Goal: Transaction & Acquisition: Download file/media

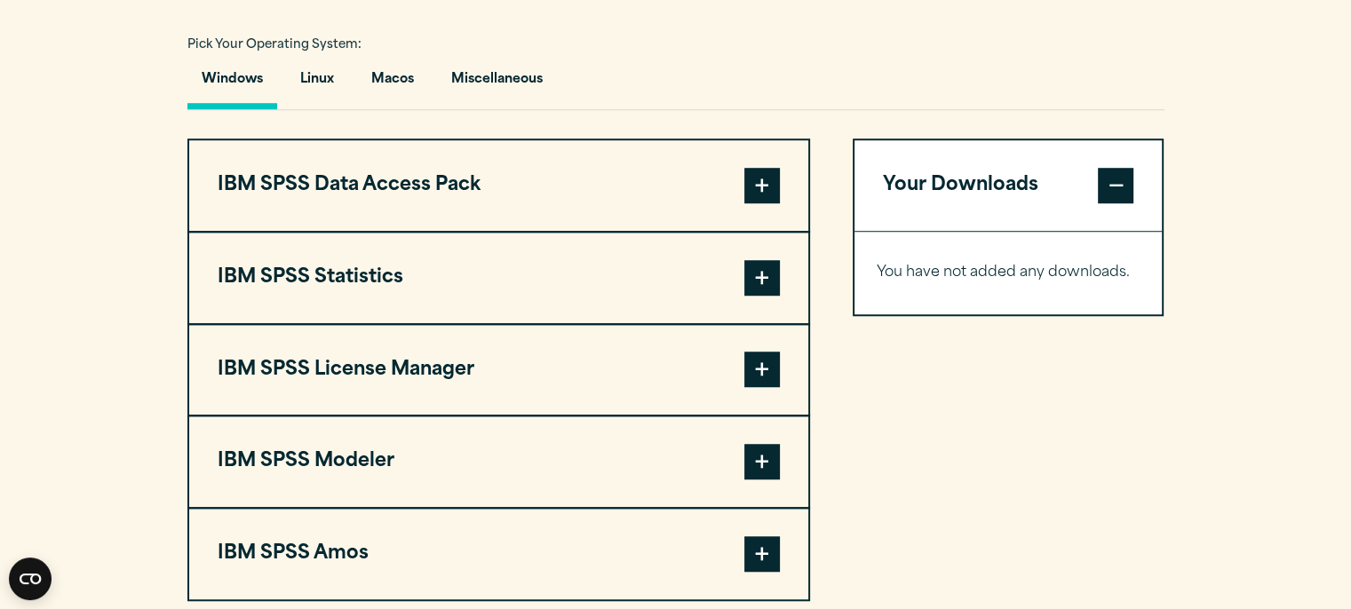
scroll to position [1297, 0]
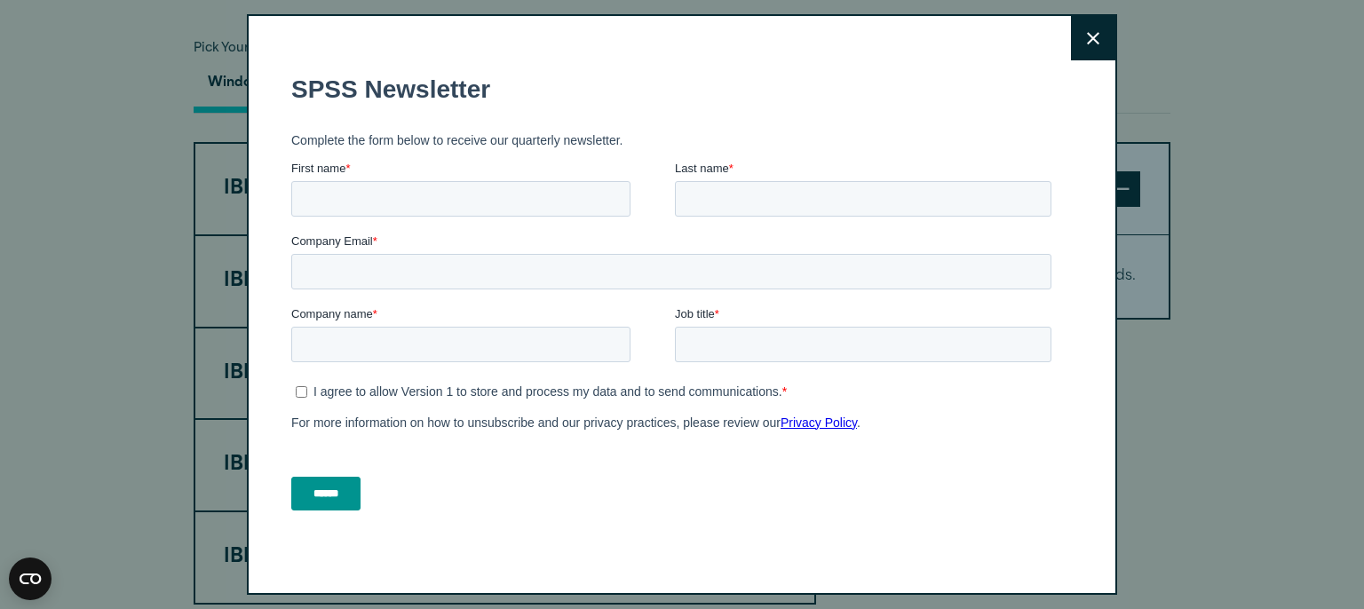
click at [1074, 28] on button "Close" at bounding box center [1093, 38] width 44 height 44
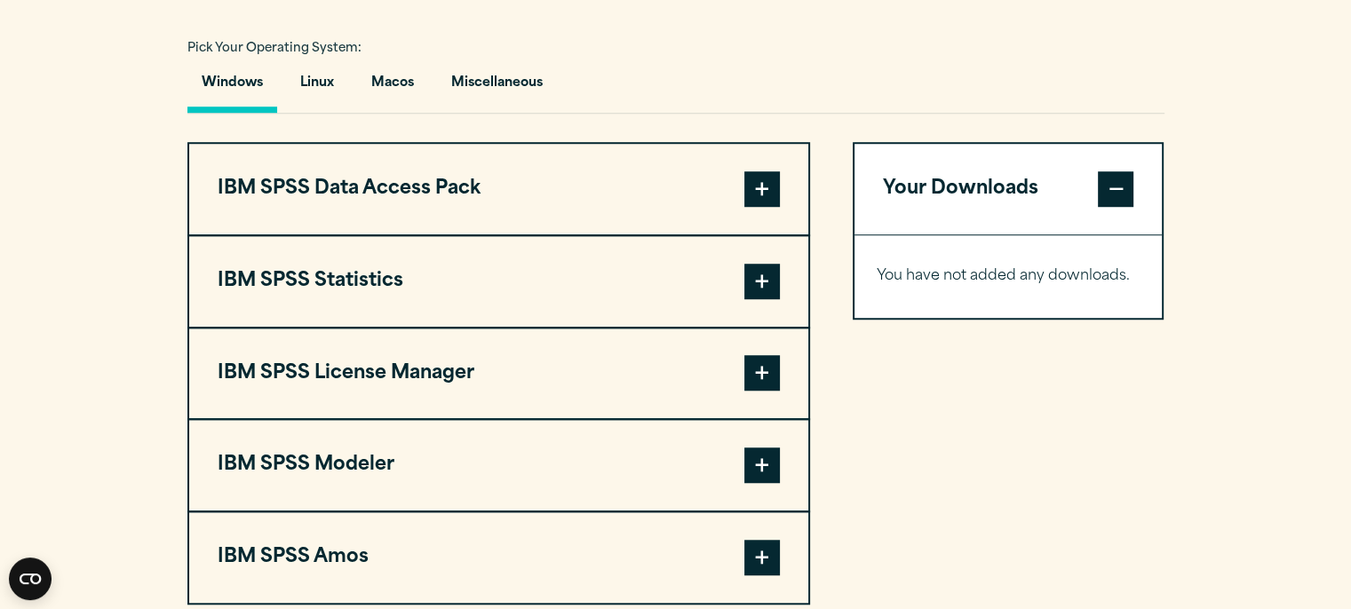
click at [749, 271] on span at bounding box center [762, 282] width 36 height 36
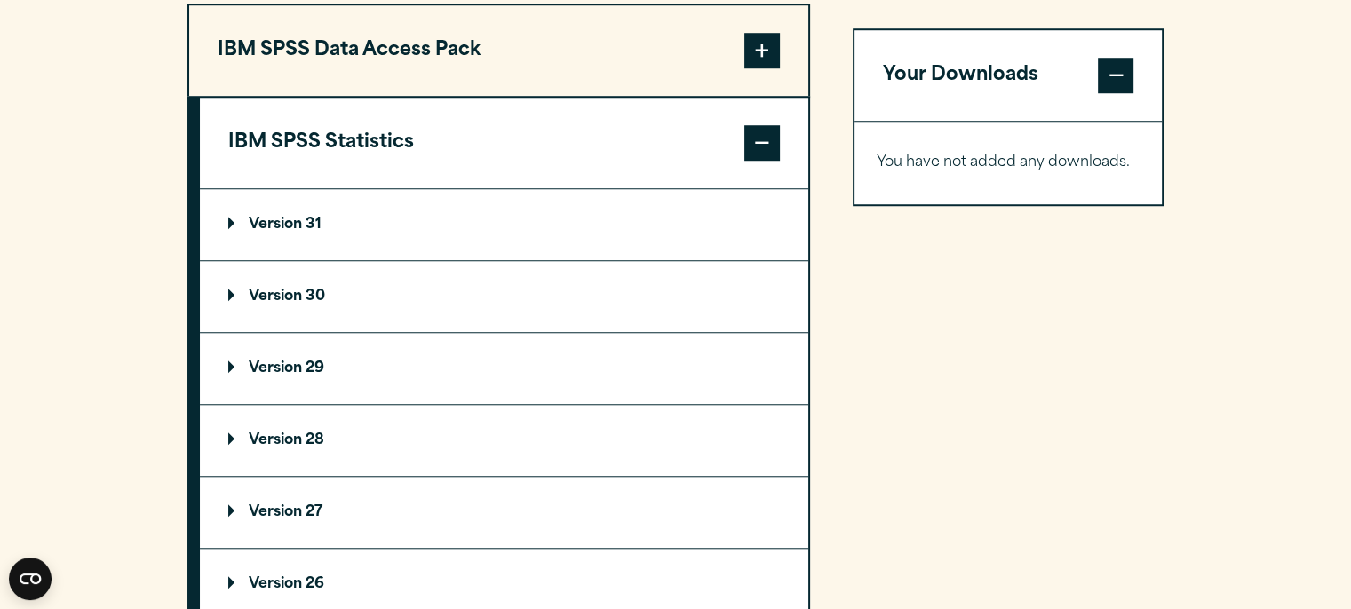
scroll to position [1435, 0]
click at [263, 222] on p "Version 31" at bounding box center [274, 225] width 93 height 14
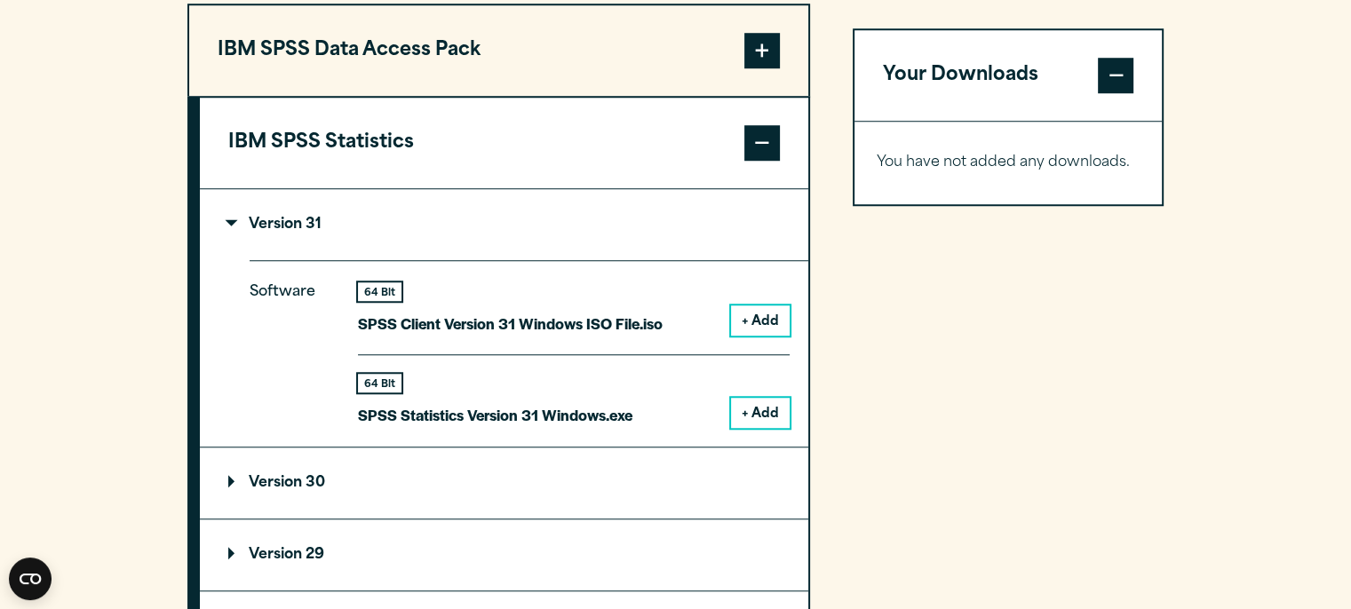
click at [757, 416] on button "+ Add" at bounding box center [760, 413] width 59 height 30
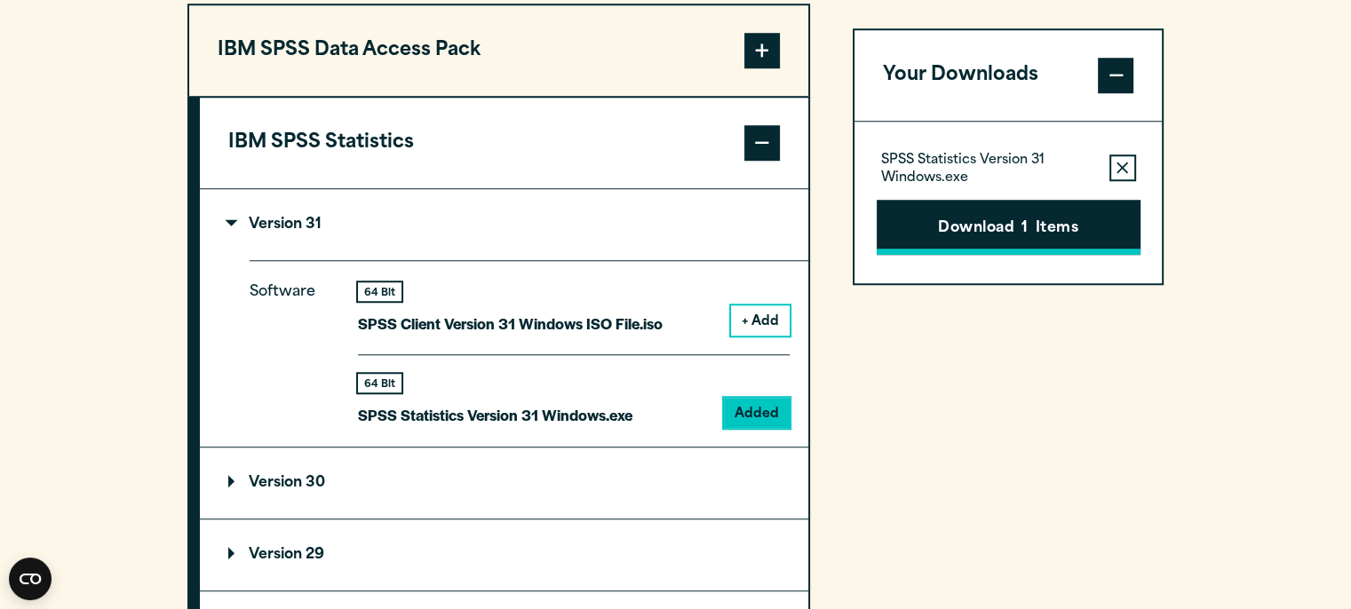
click at [1011, 234] on button "Download 1 Items" at bounding box center [1008, 227] width 264 height 55
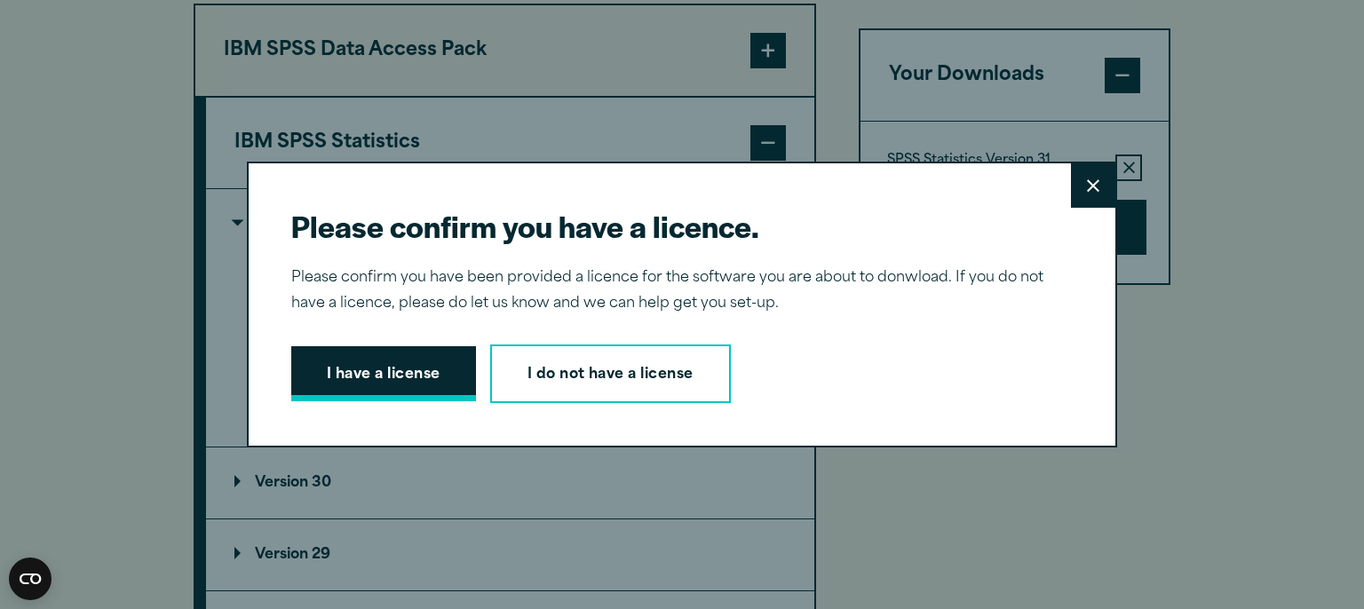
click at [411, 380] on button "I have a license" at bounding box center [383, 373] width 185 height 55
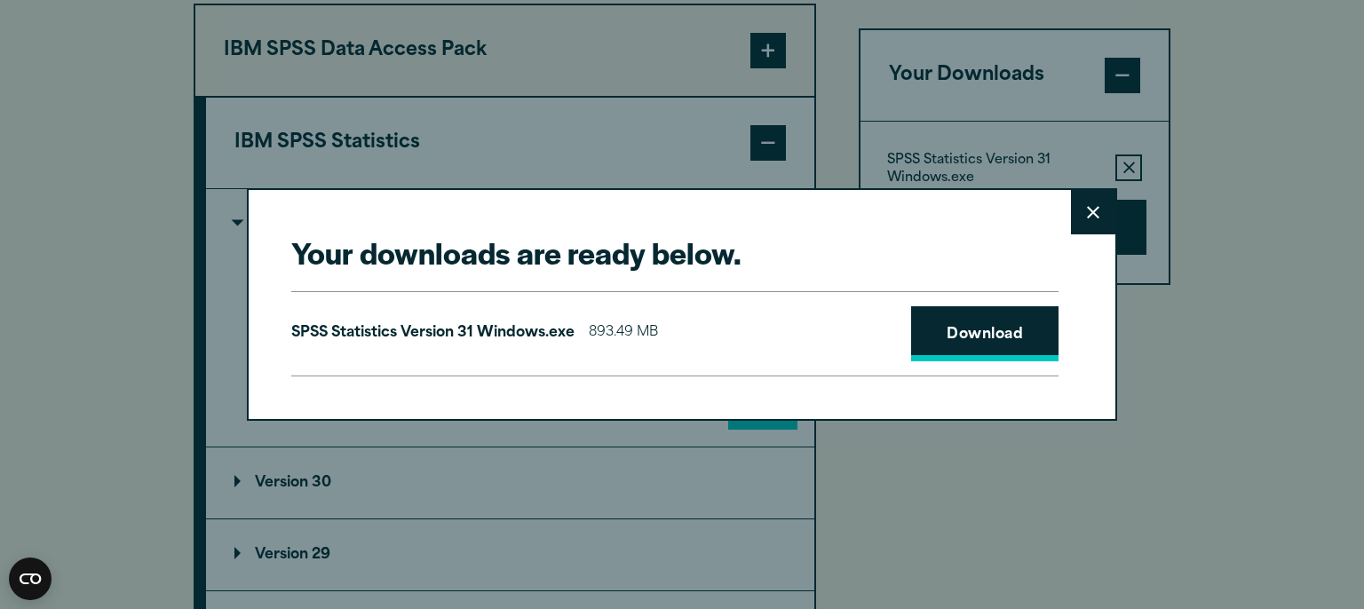
click at [959, 335] on link "Download" at bounding box center [984, 333] width 147 height 55
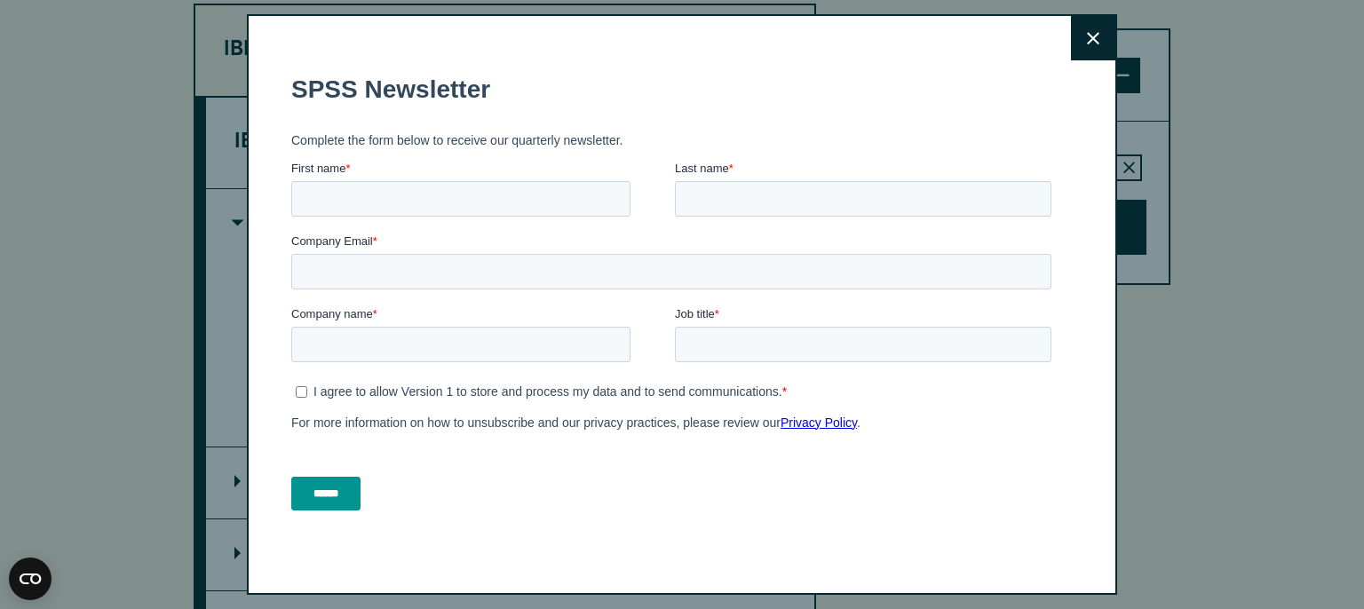
click at [1071, 28] on button "Close" at bounding box center [1093, 38] width 44 height 44
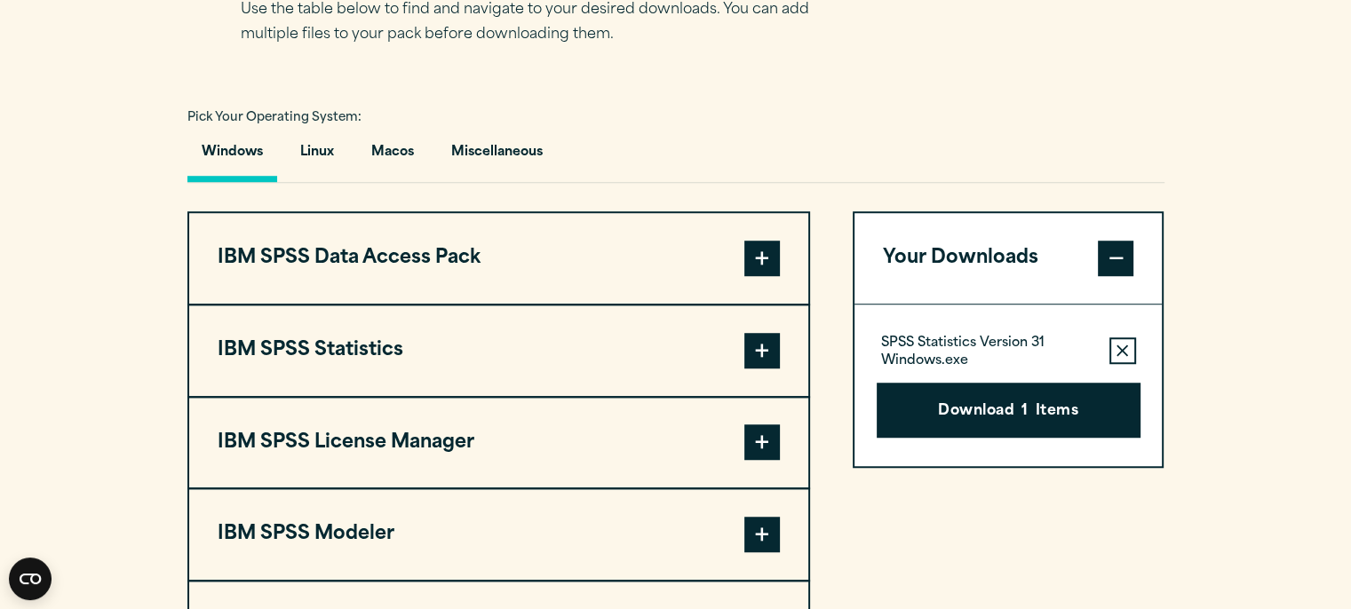
scroll to position [1228, 0]
click at [761, 336] on span at bounding box center [762, 350] width 36 height 36
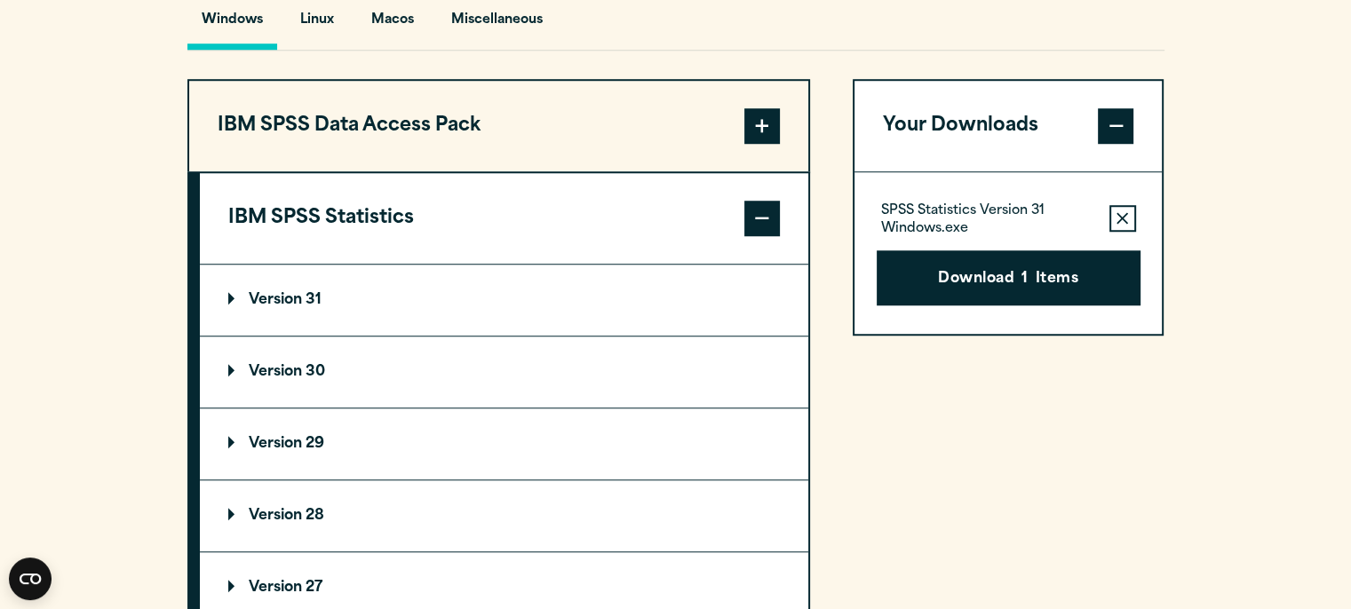
scroll to position [1360, 0]
click at [332, 444] on summary "Version 29" at bounding box center [504, 443] width 608 height 71
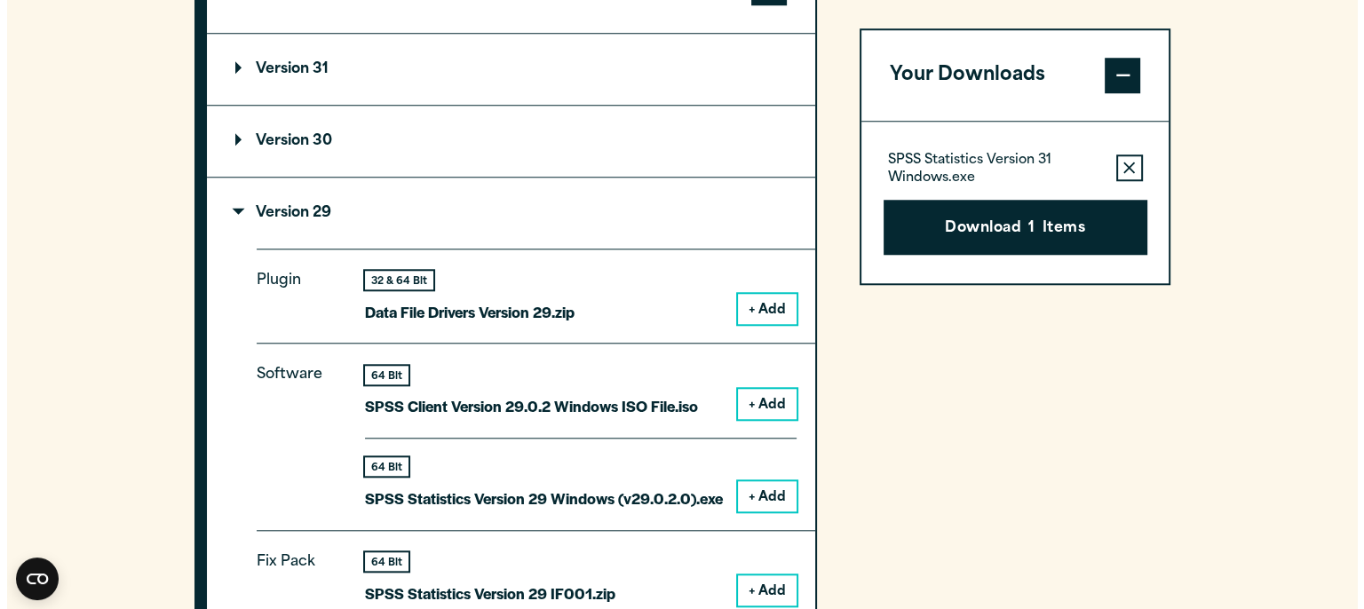
scroll to position [1590, 0]
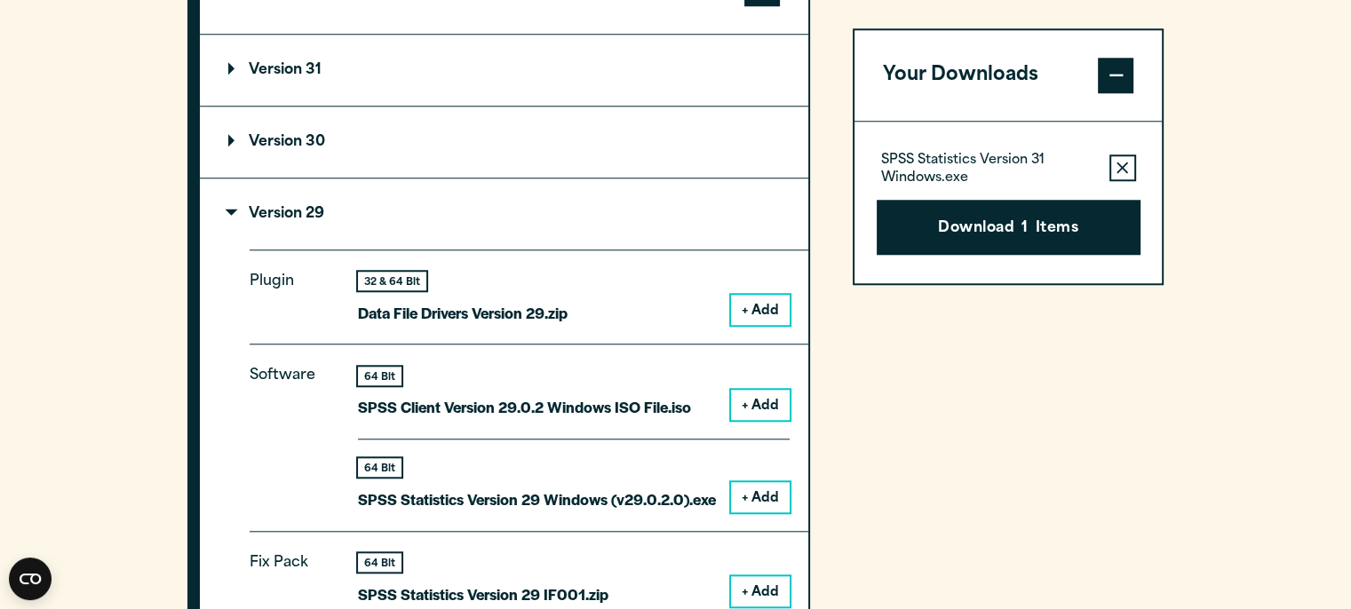
click at [772, 493] on button "+ Add" at bounding box center [760, 497] width 59 height 30
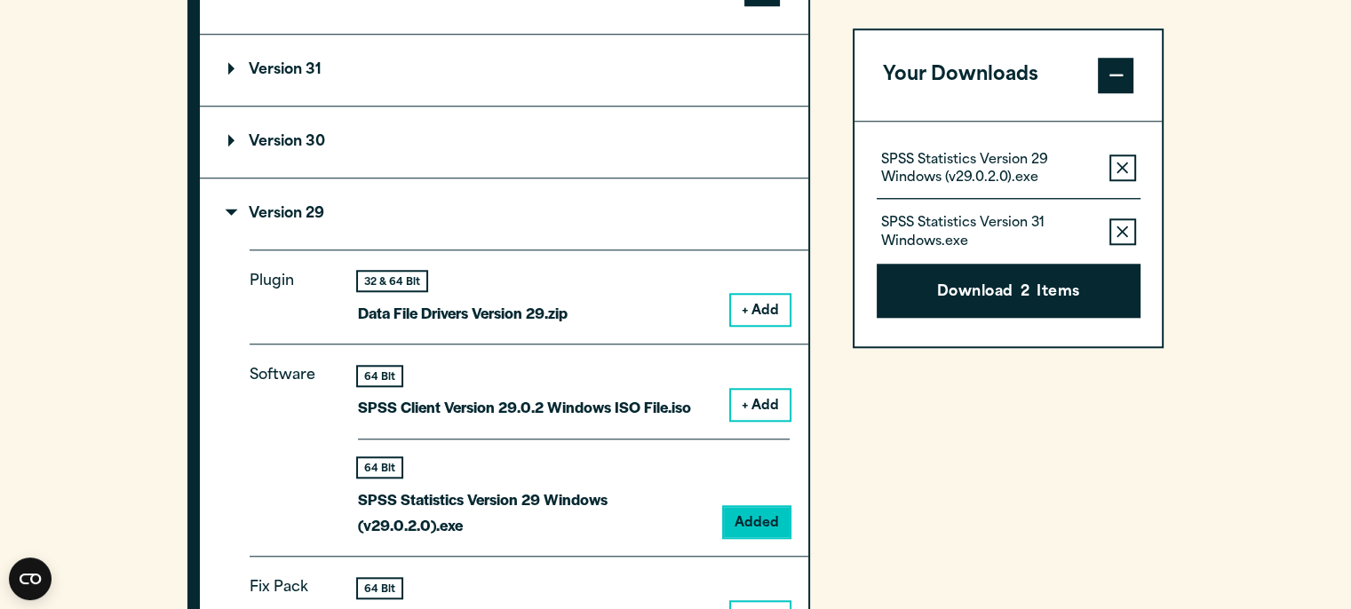
click at [1119, 233] on icon "button" at bounding box center [1122, 232] width 12 height 12
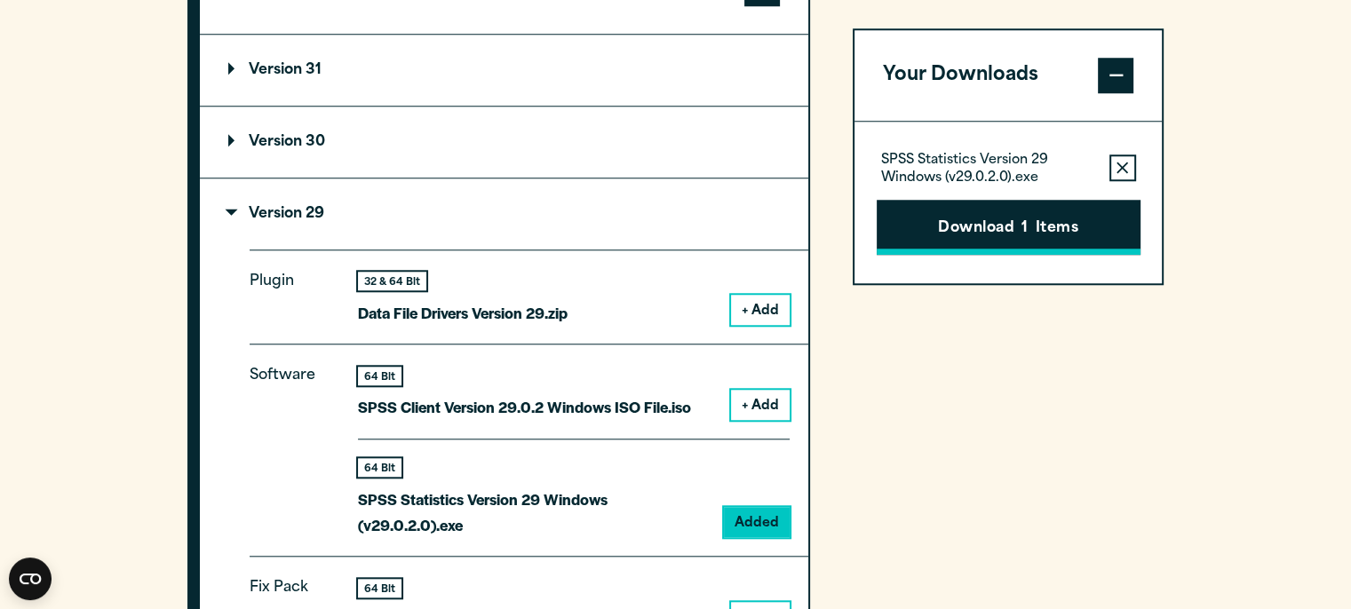
click at [1064, 218] on button "Download 1 Items" at bounding box center [1008, 227] width 264 height 55
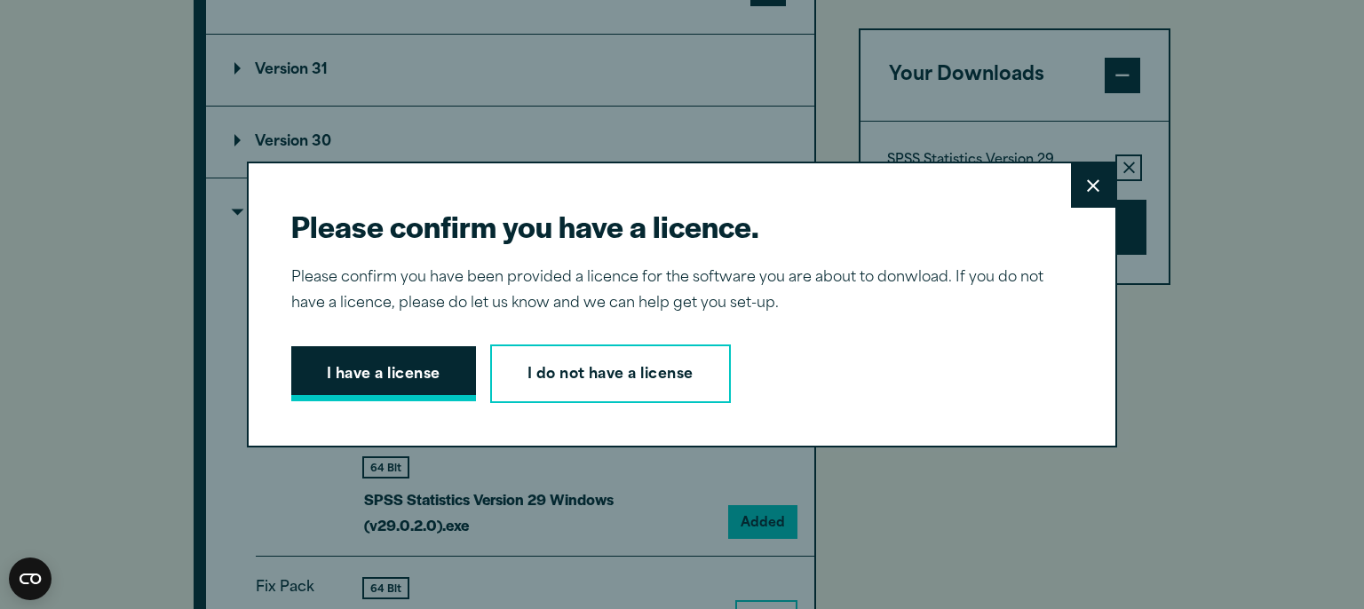
click at [369, 392] on button "I have a license" at bounding box center [383, 373] width 185 height 55
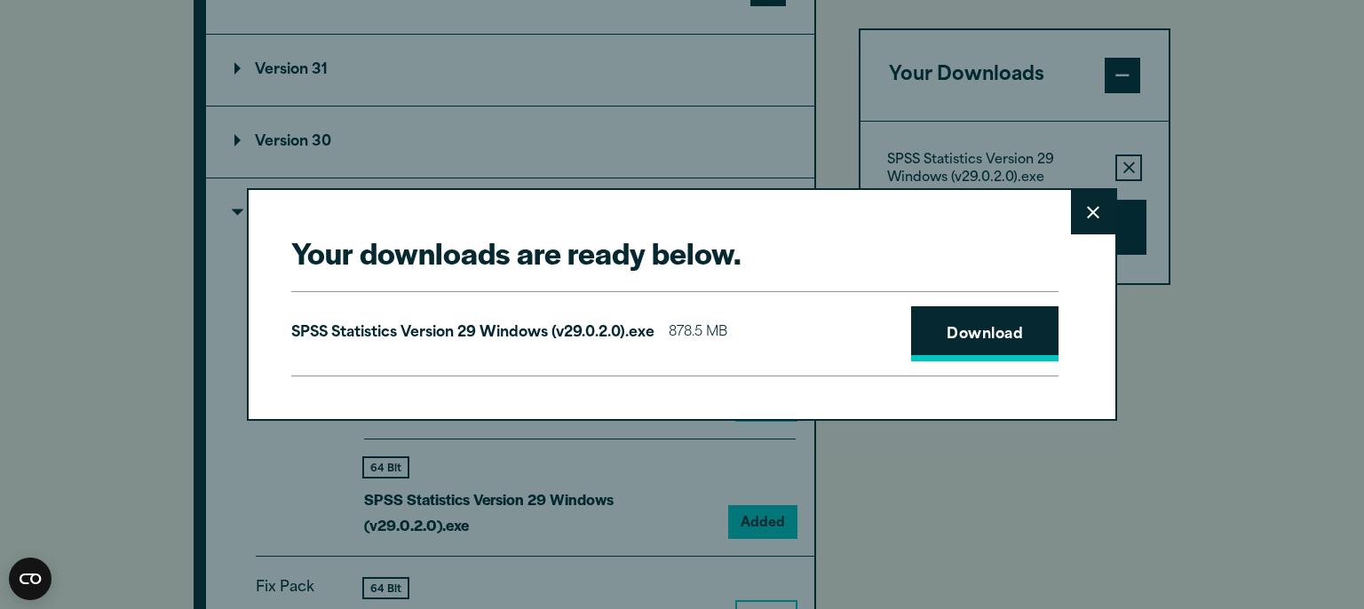
click at [963, 332] on link "Download" at bounding box center [984, 333] width 147 height 55
